Goal: Information Seeking & Learning: Learn about a topic

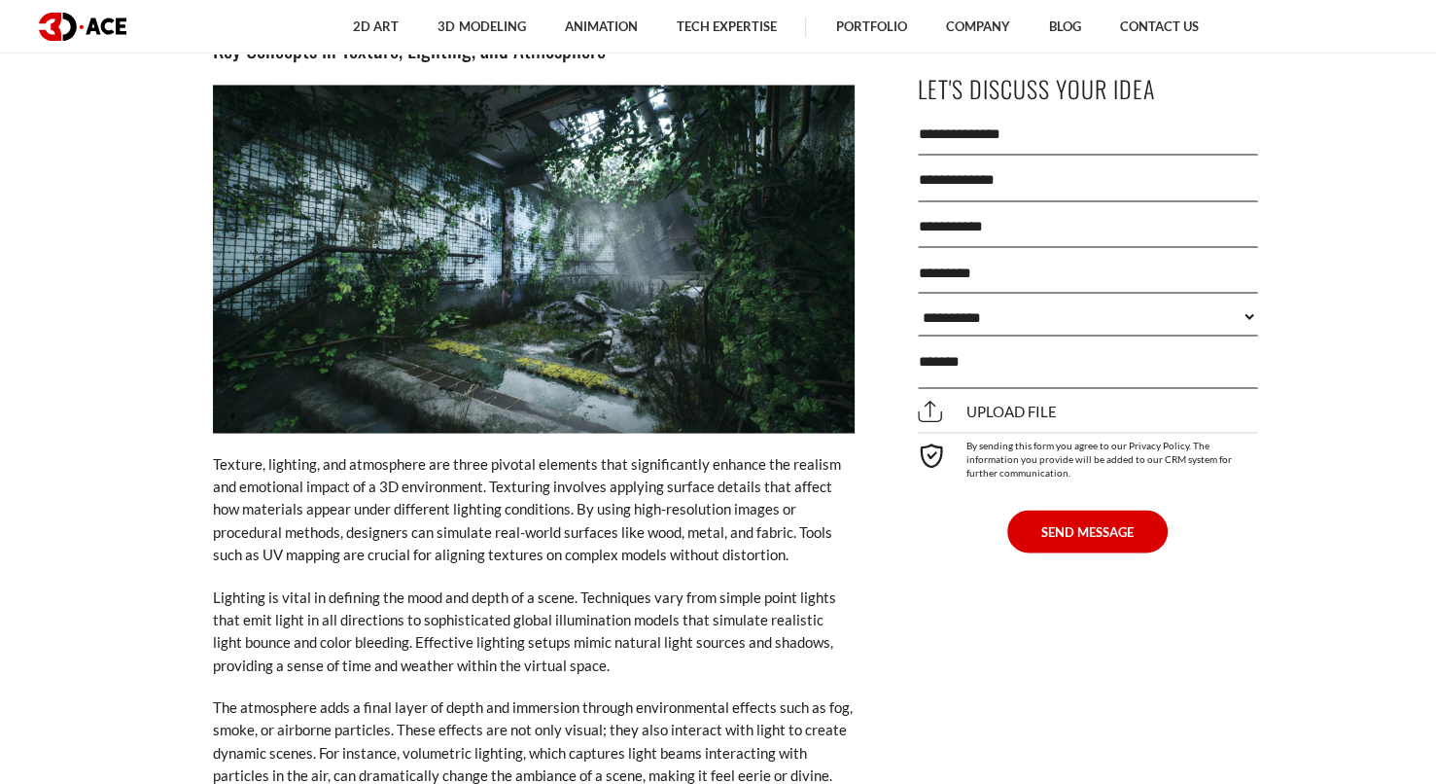
scroll to position [3294, 0]
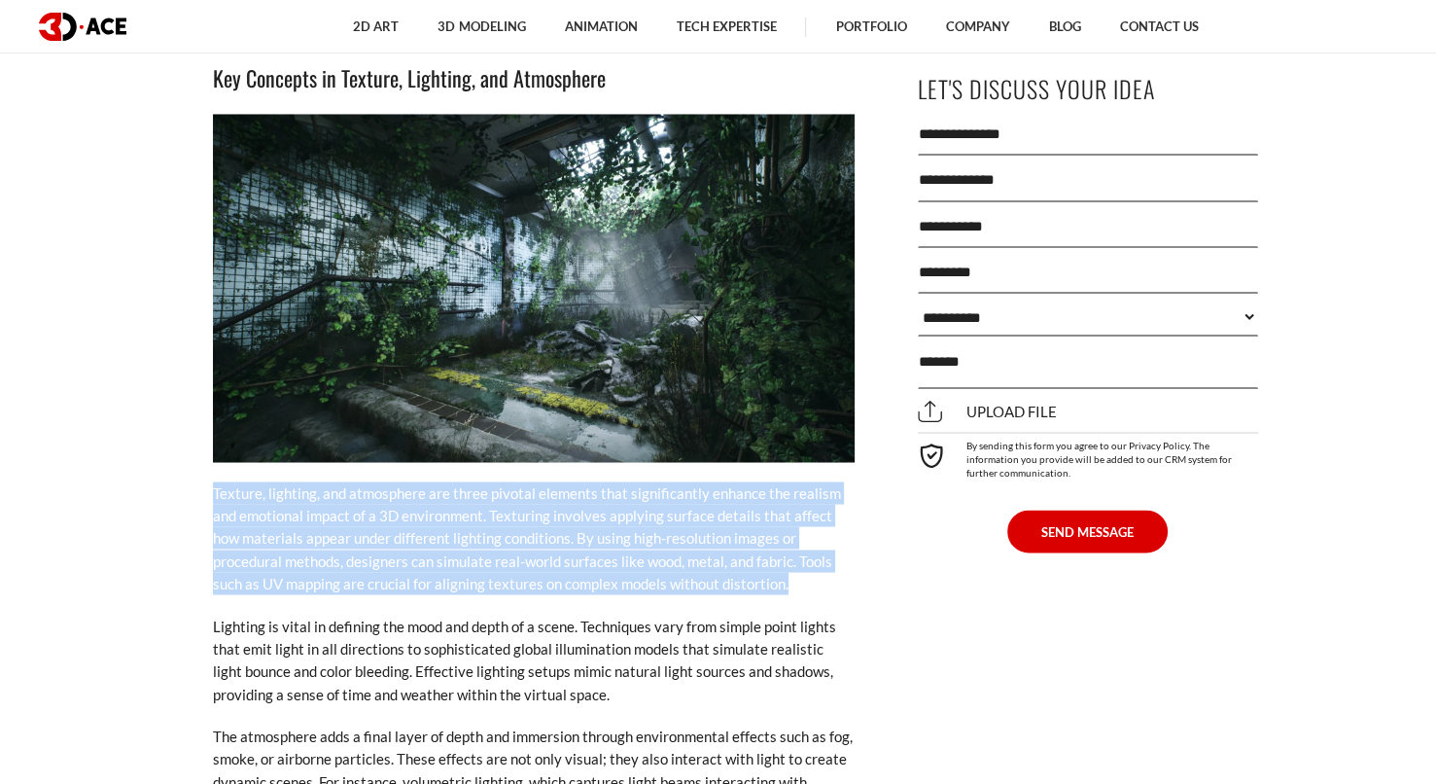
drag, startPoint x: 174, startPoint y: 471, endPoint x: 836, endPoint y: 559, distance: 668.0
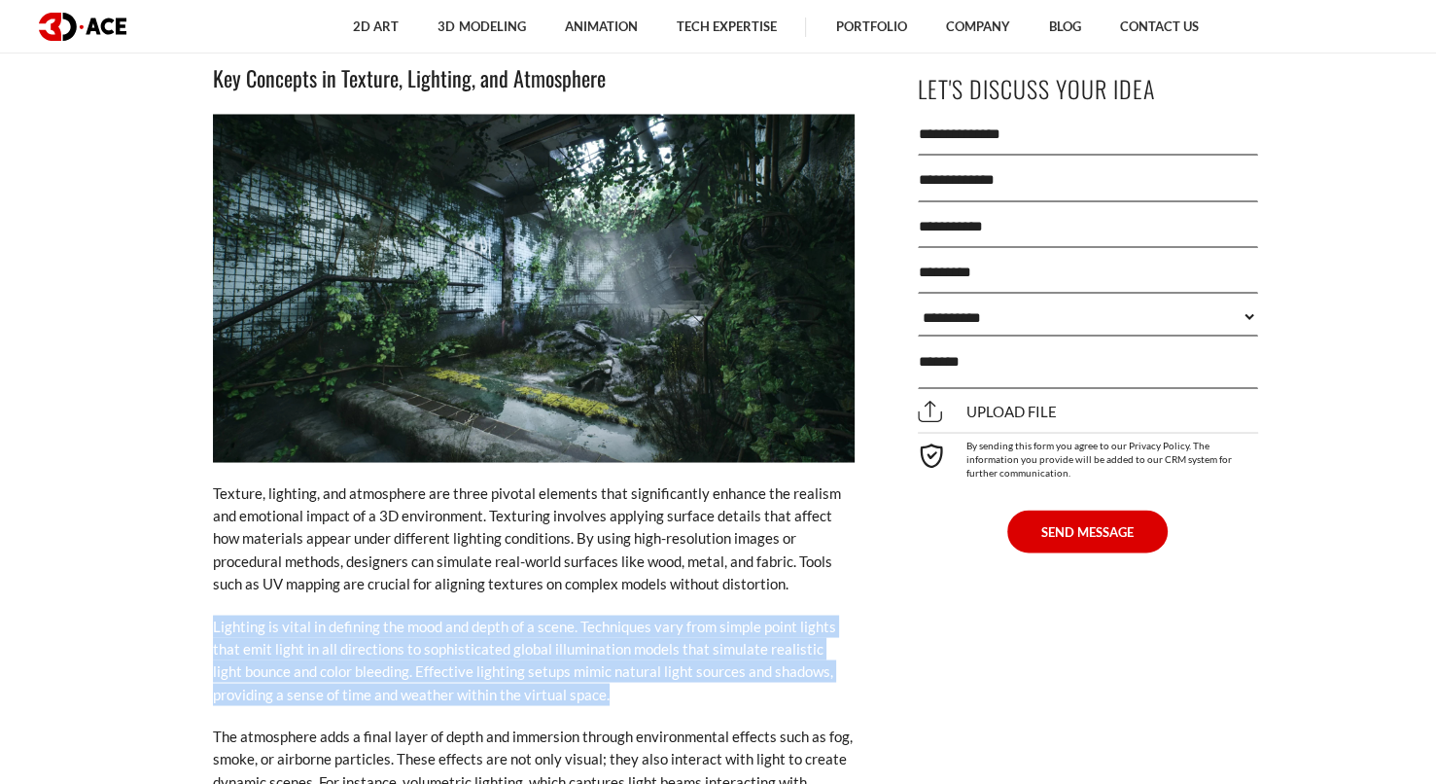
drag, startPoint x: 180, startPoint y: 593, endPoint x: 665, endPoint y: 677, distance: 492.3
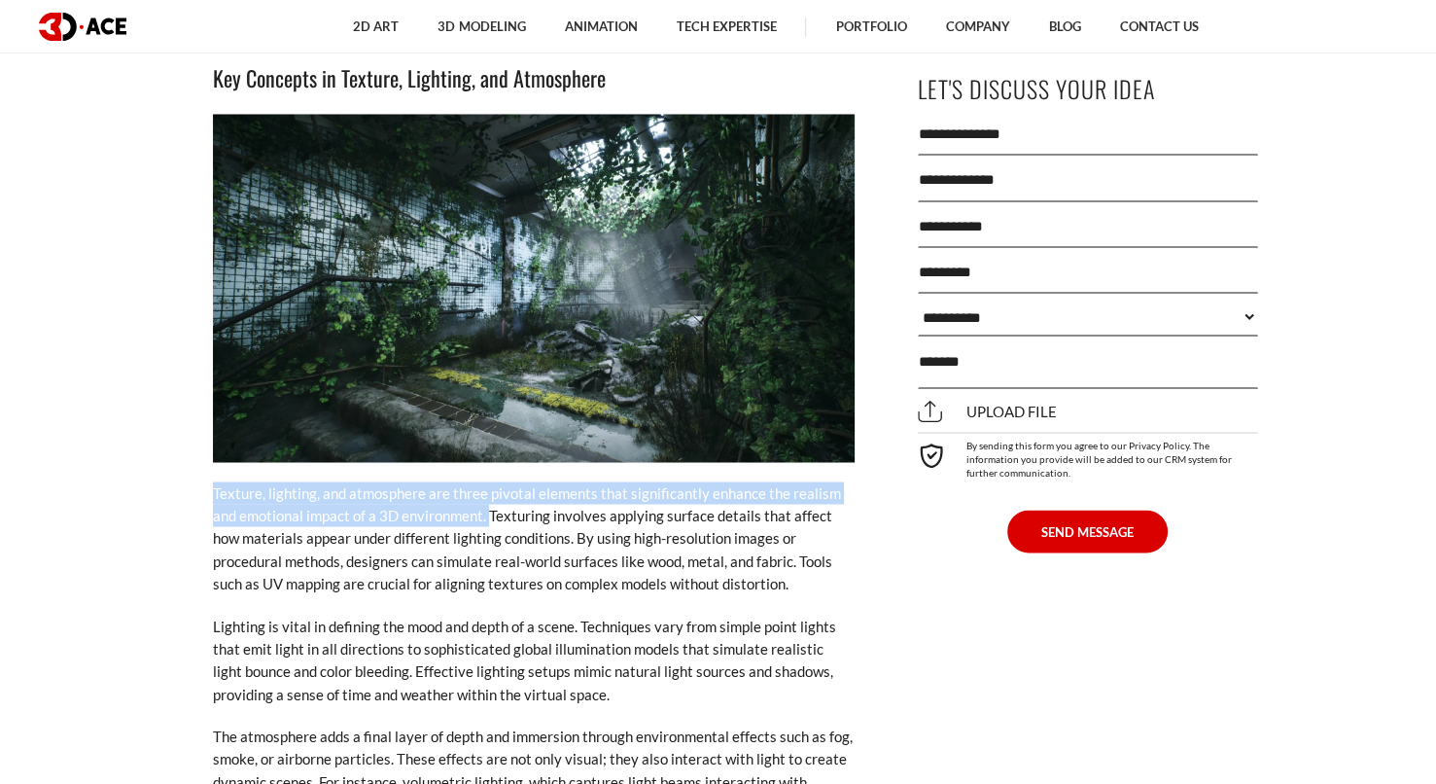
drag, startPoint x: 193, startPoint y: 460, endPoint x: 487, endPoint y: 493, distance: 296.4
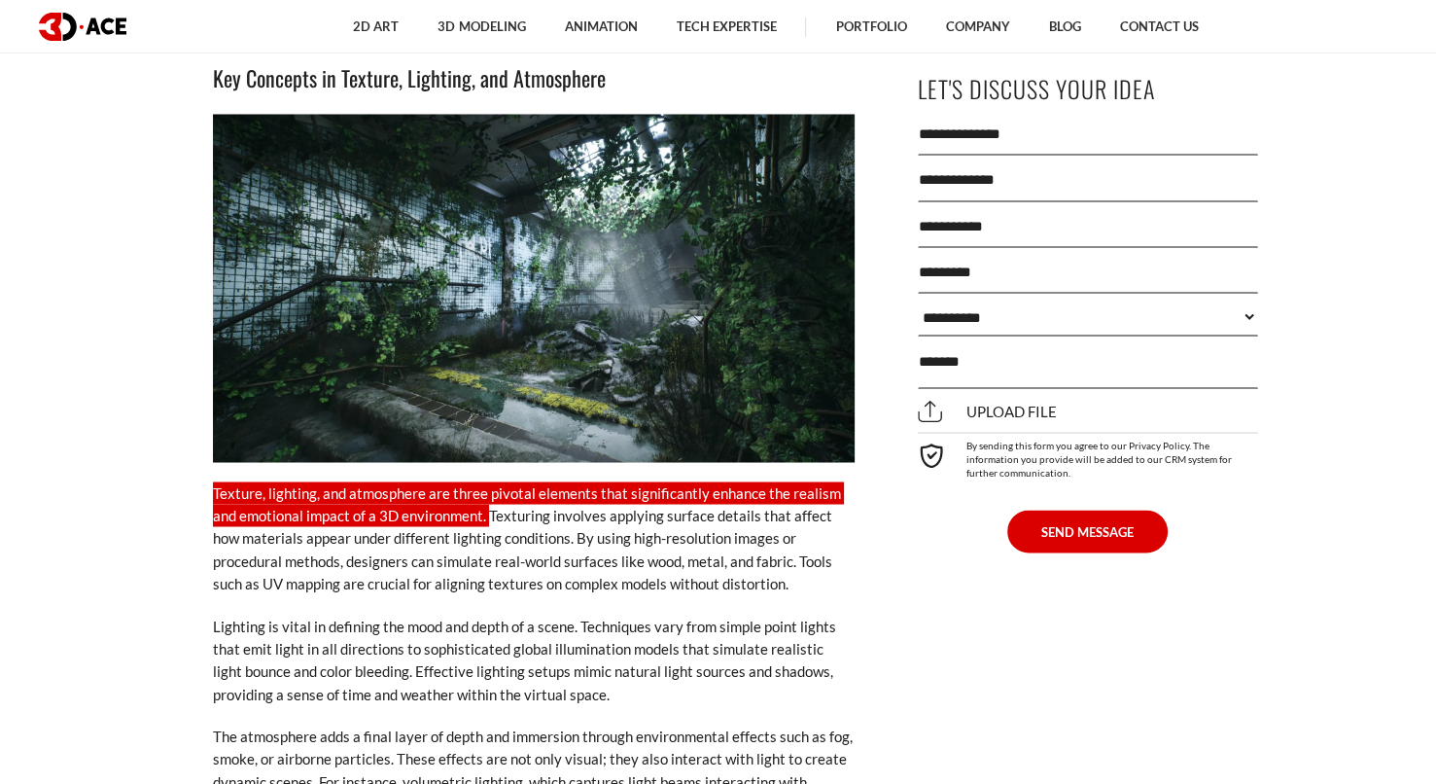
copy p "Texture, lighting, and atmosphere are three pivotal elements that significantly…"
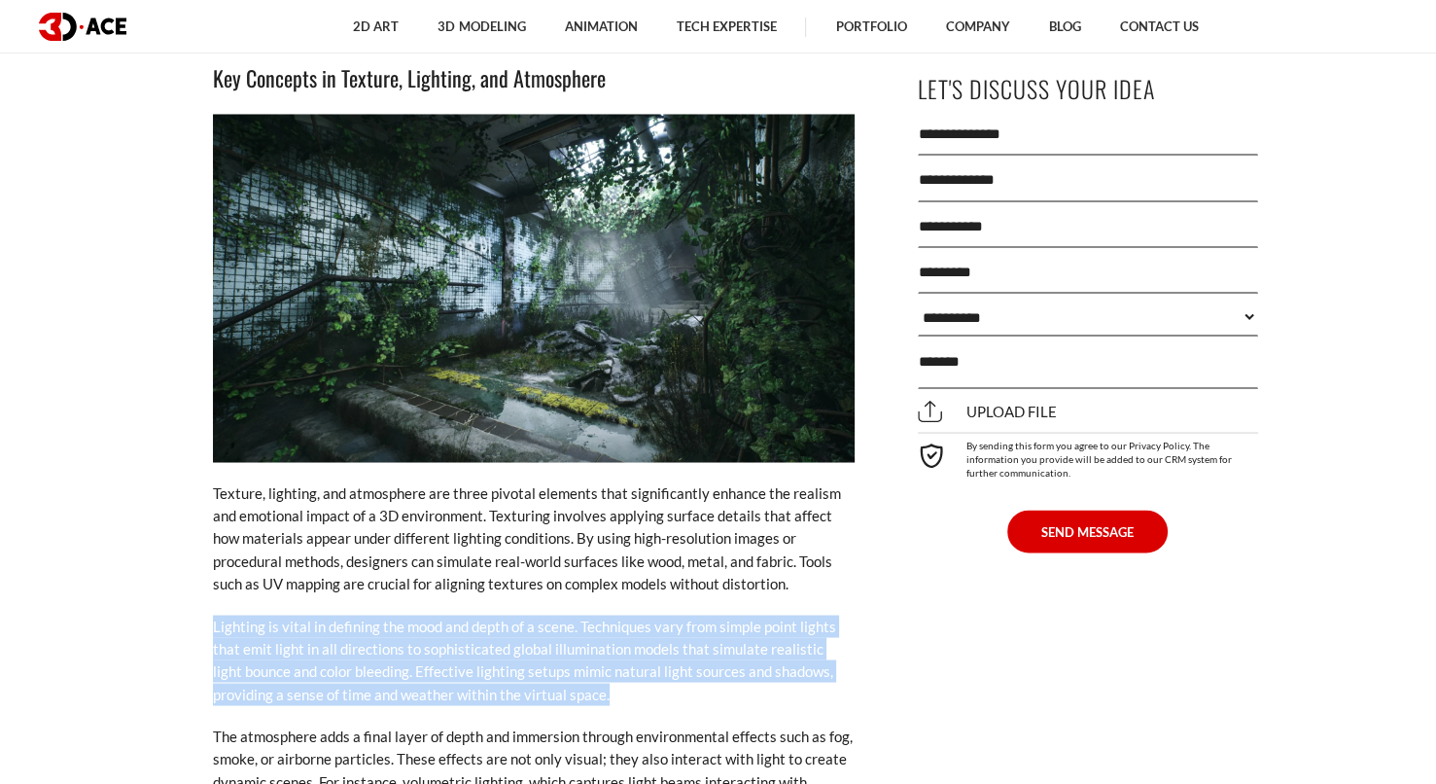
drag, startPoint x: 181, startPoint y: 592, endPoint x: 824, endPoint y: 671, distance: 648.4
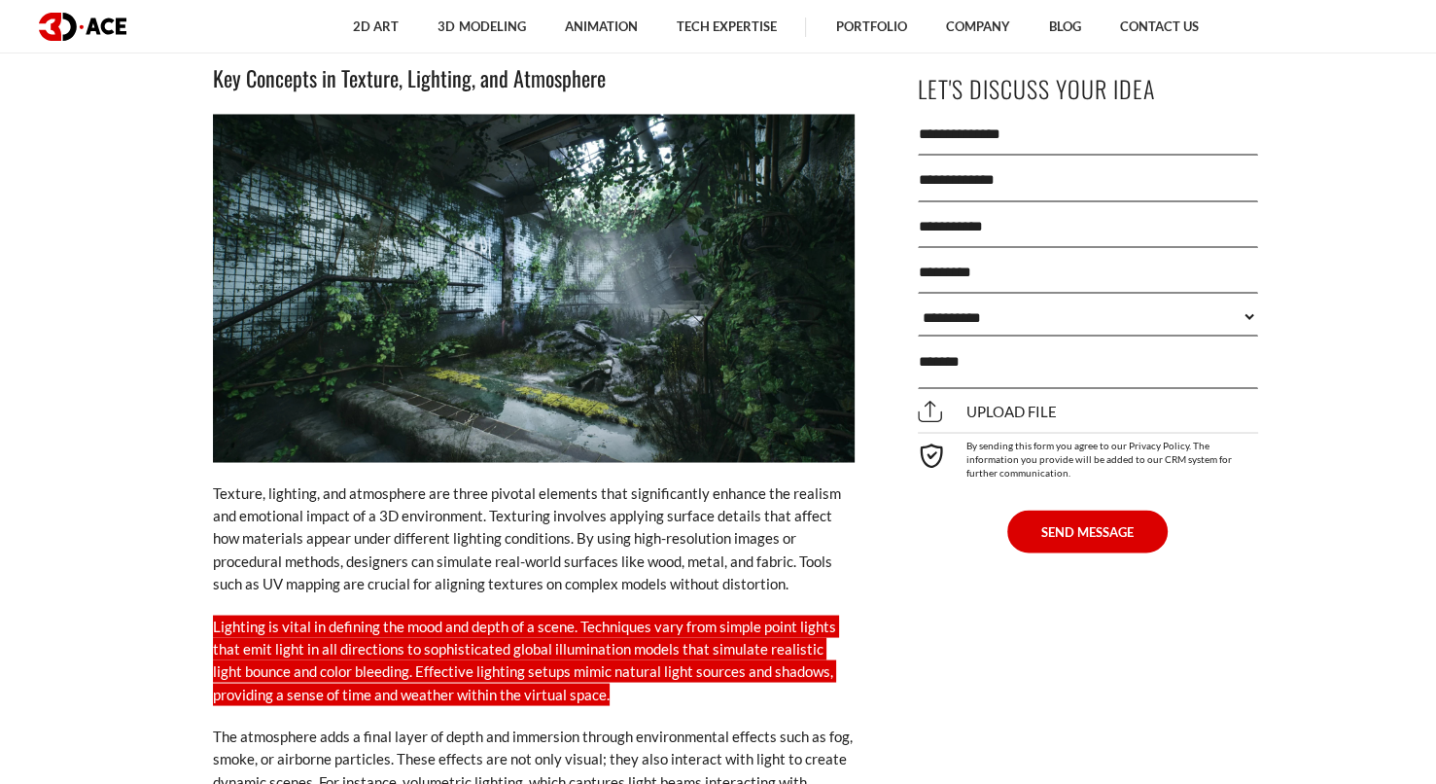
copy p "Lighting is vital in defining the mood and depth of a scene. Techniques vary fr…"
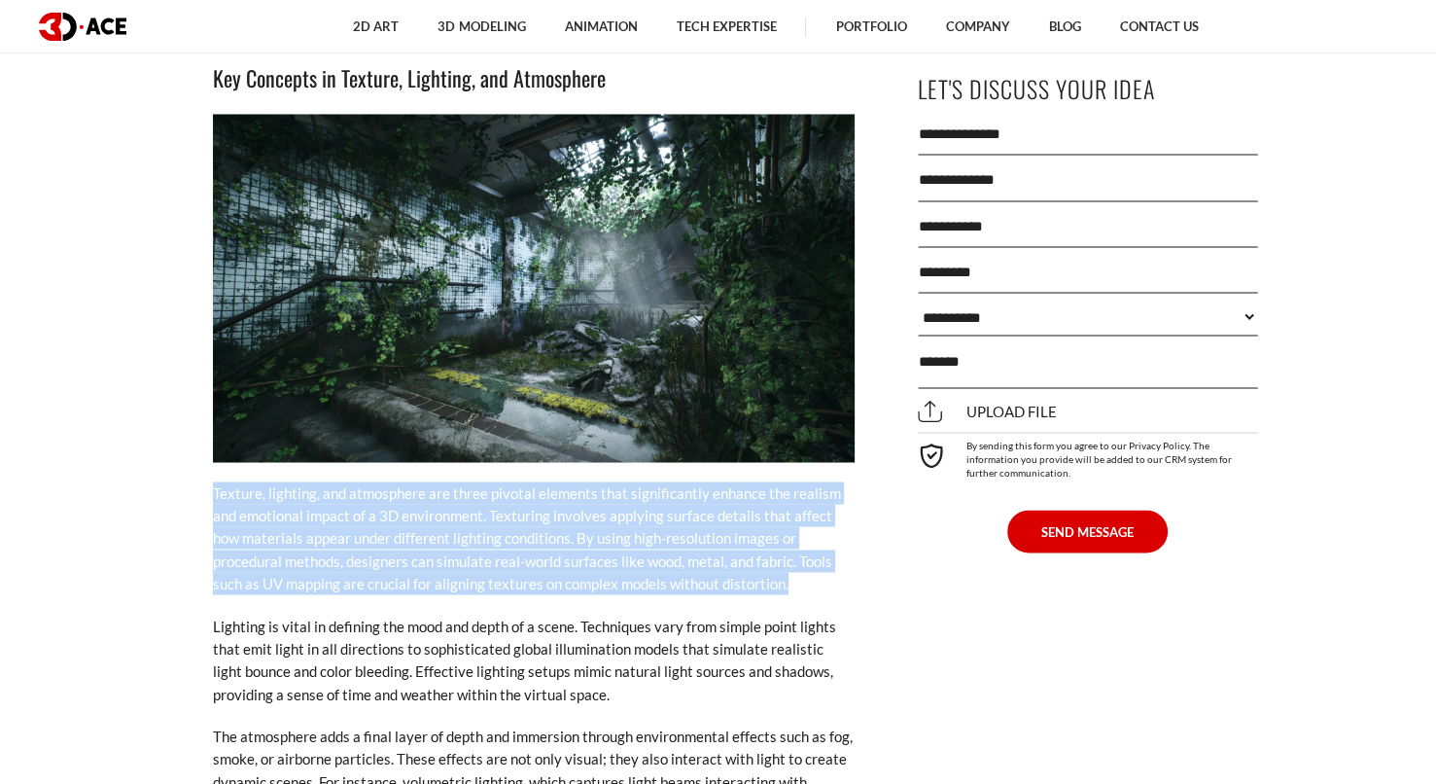
drag, startPoint x: 201, startPoint y: 460, endPoint x: 831, endPoint y: 553, distance: 636.9
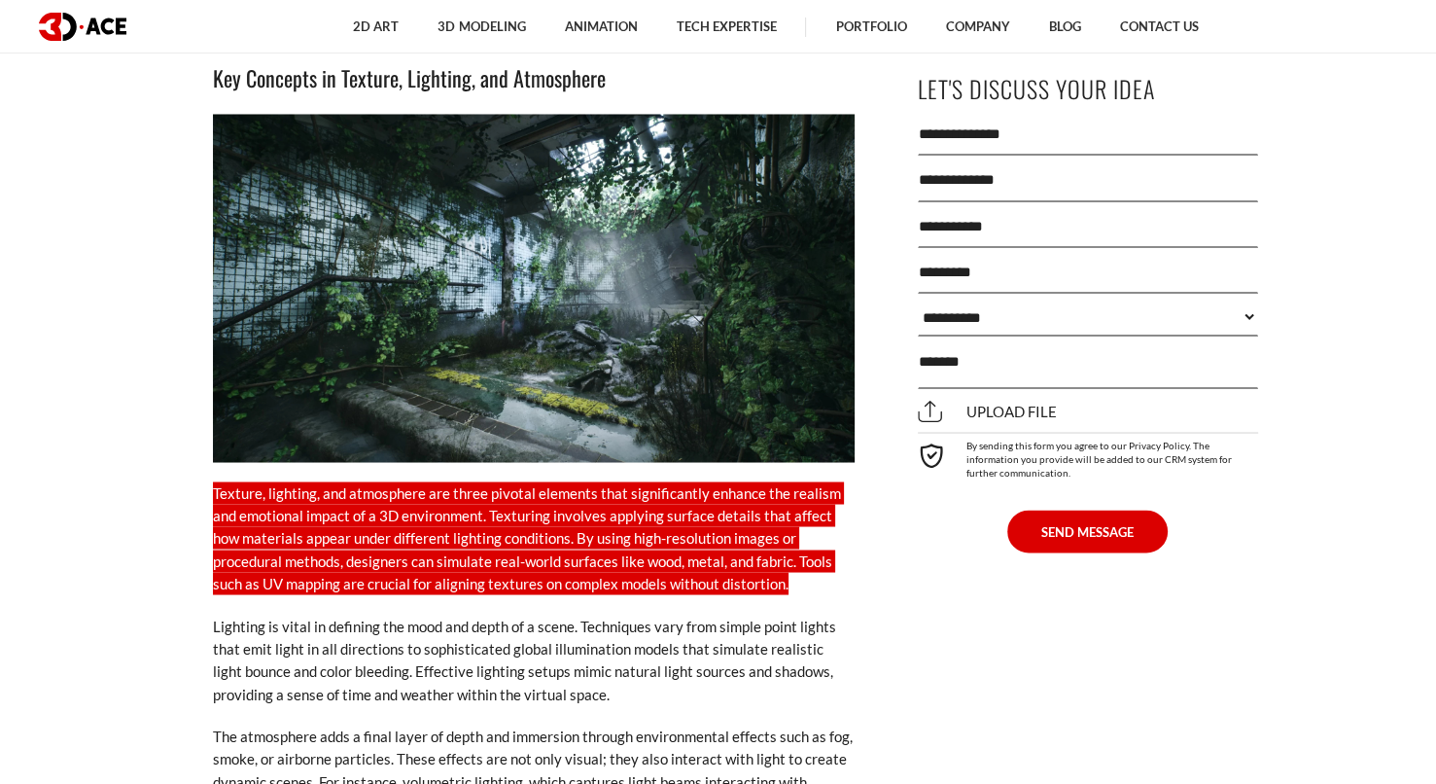
copy p "Texture, lighting, and atmosphere are three pivotal elements that significantly…"
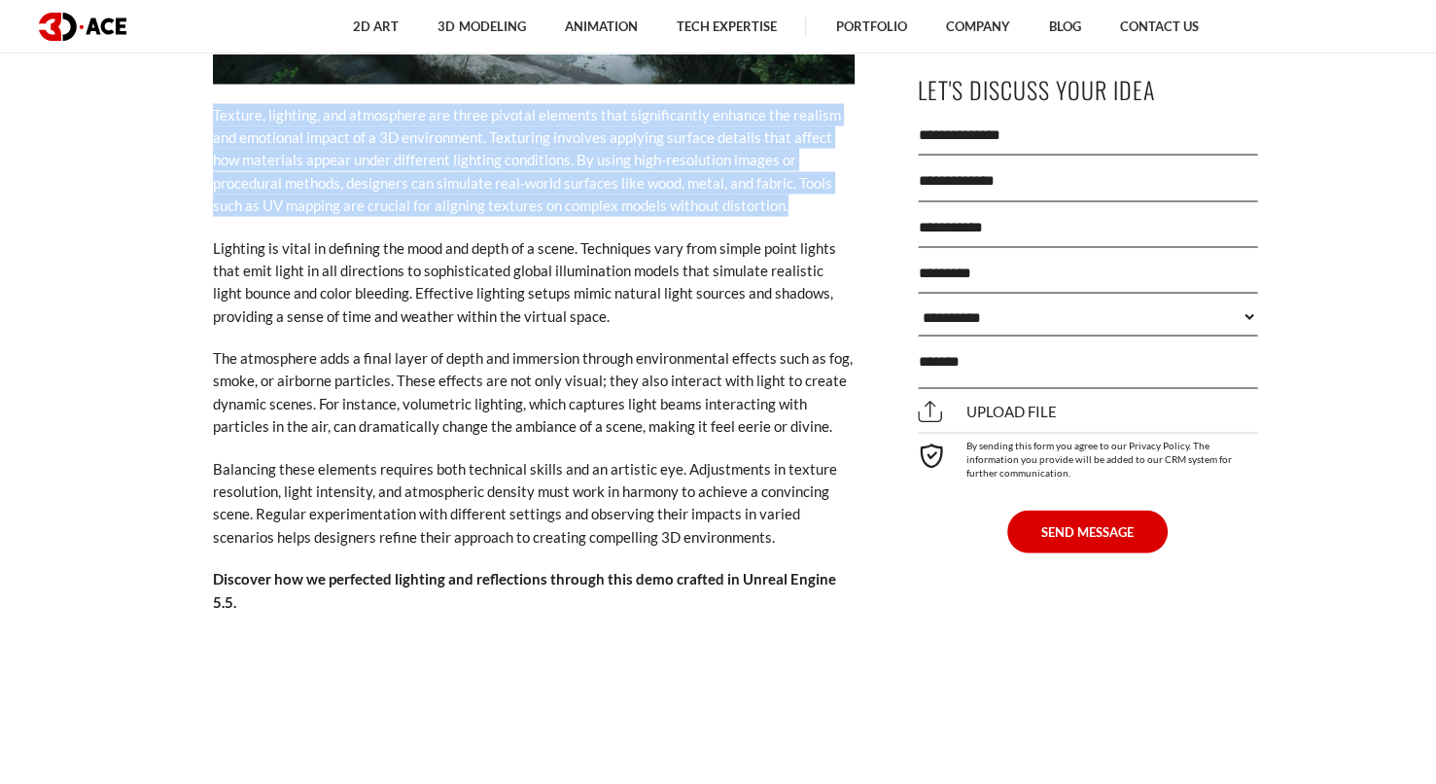
scroll to position [3683, 0]
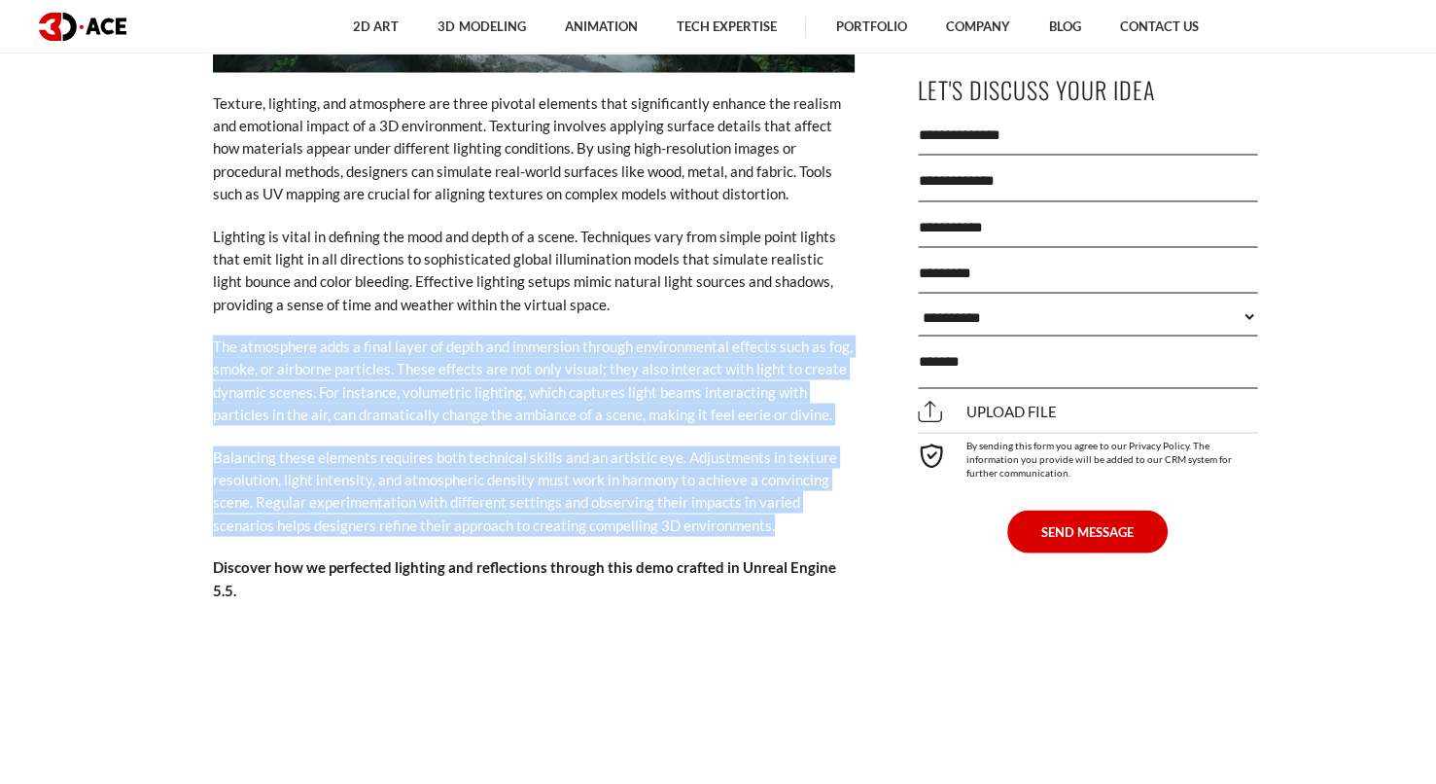
drag, startPoint x: 159, startPoint y: 318, endPoint x: 823, endPoint y: 506, distance: 690.0
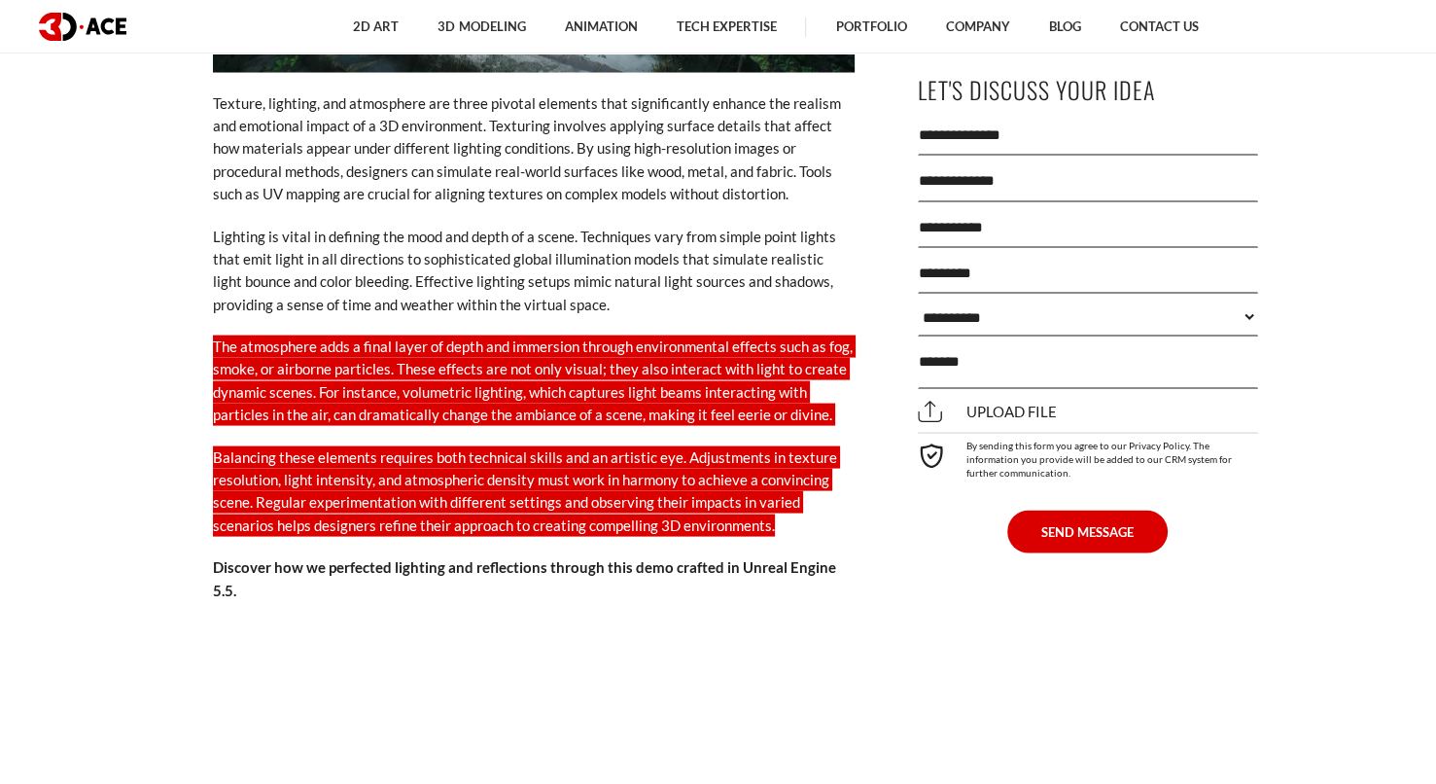
copy div "The atmosphere adds a final layer of depth and immersion through environmental …"
